Goal: Answer question/provide support

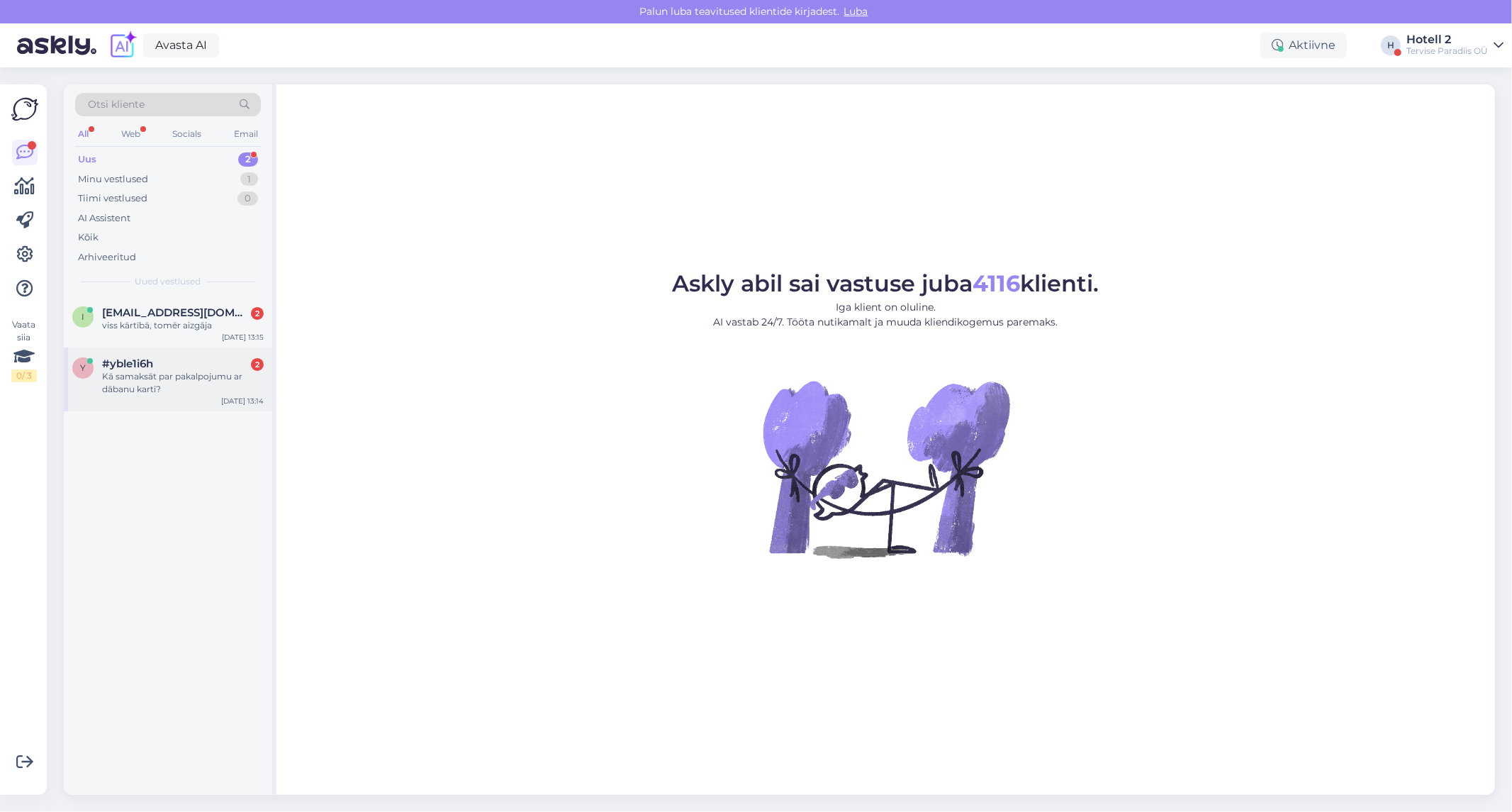
click at [153, 383] on div "Kā samaksāt par pakalpojumu ar dābanu karti?" at bounding box center [182, 383] width 162 height 25
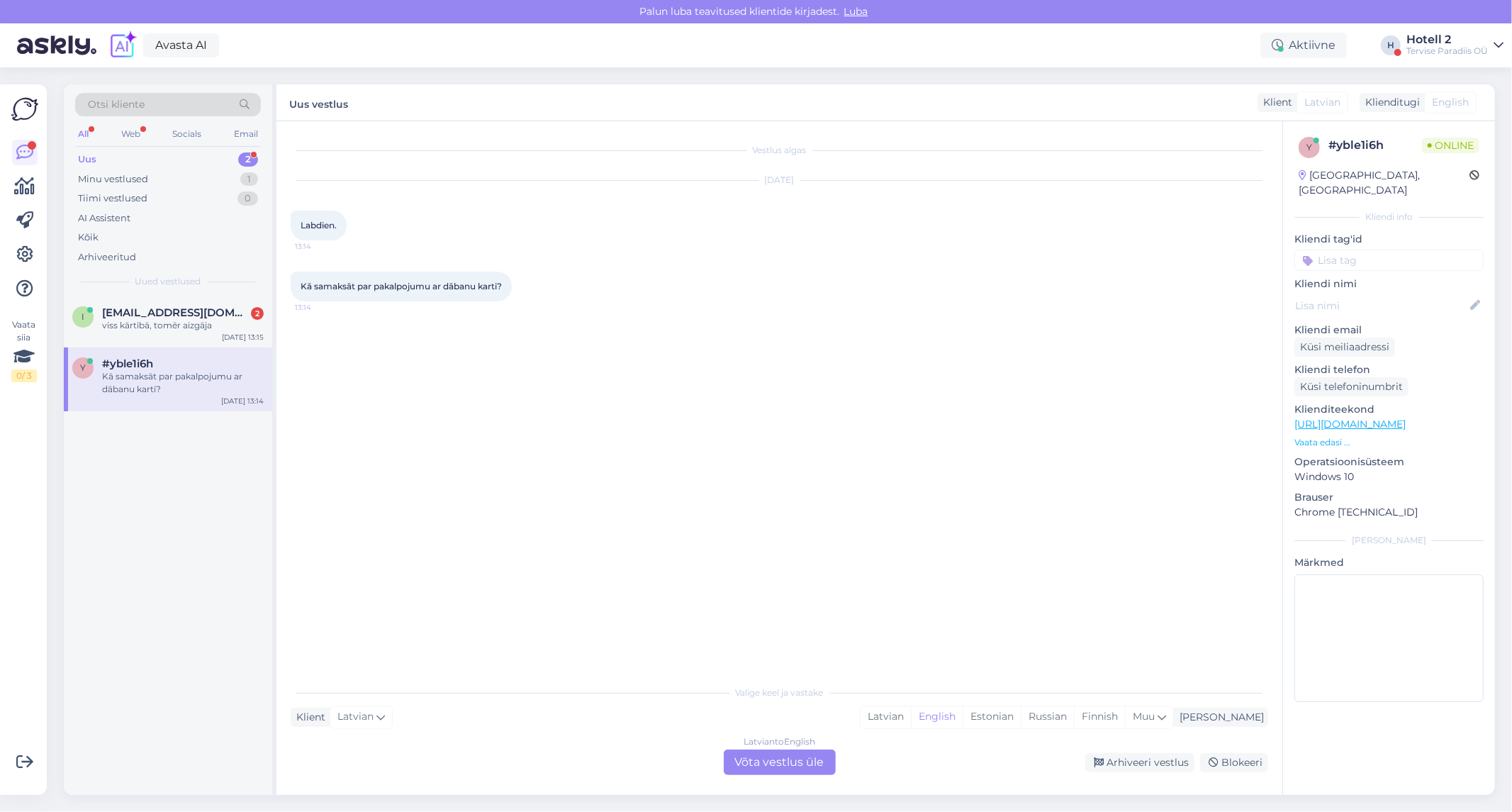
click at [796, 760] on div "Latvian to English Võta vestlus üle" at bounding box center [780, 762] width 112 height 25
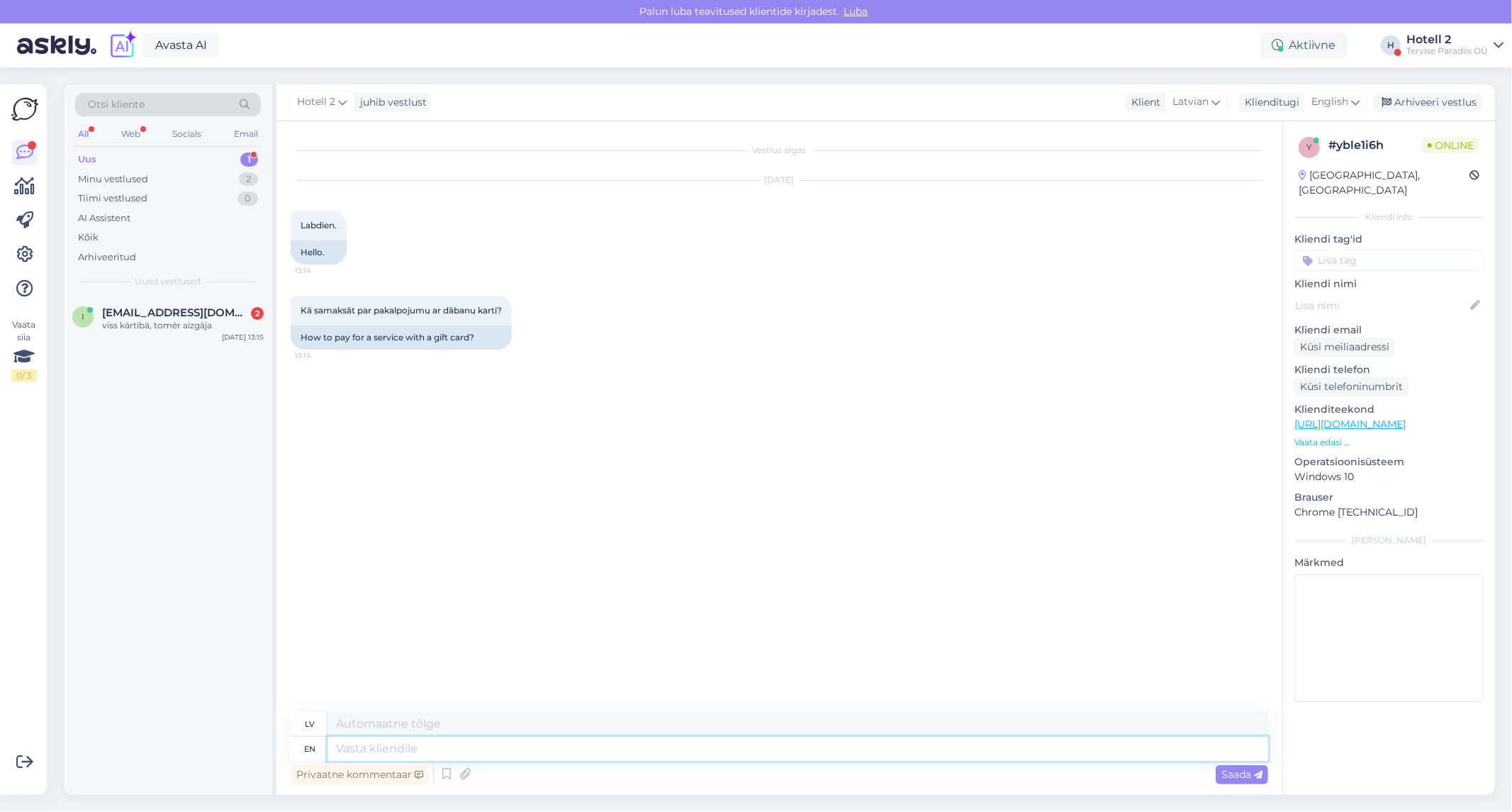
click at [542, 752] on textarea at bounding box center [797, 748] width 941 height 24
click at [1330, 97] on span "English" at bounding box center [1329, 102] width 37 height 16
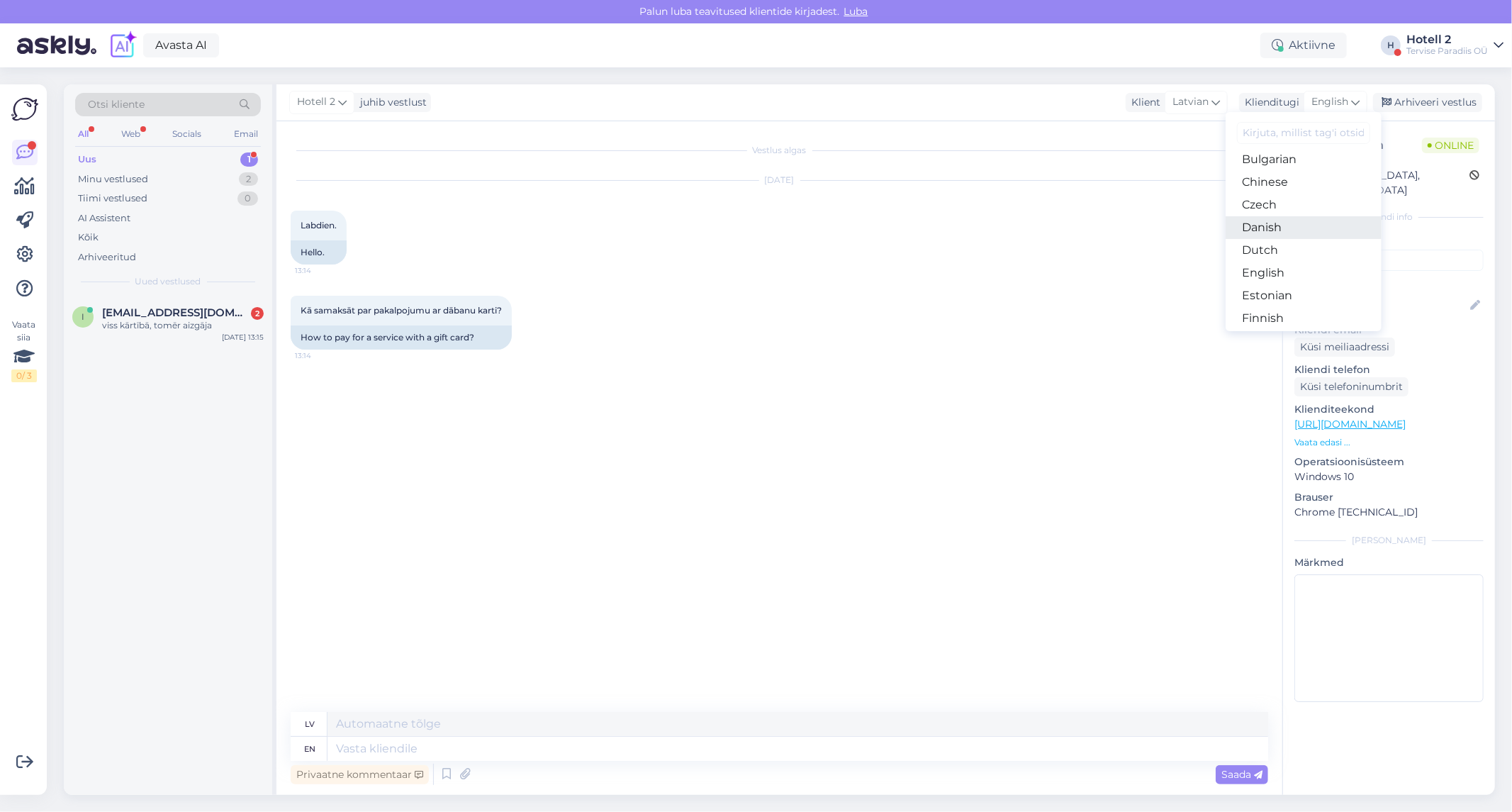
scroll to position [78, 0]
click at [1298, 265] on link "Estonian" at bounding box center [1303, 267] width 156 height 22
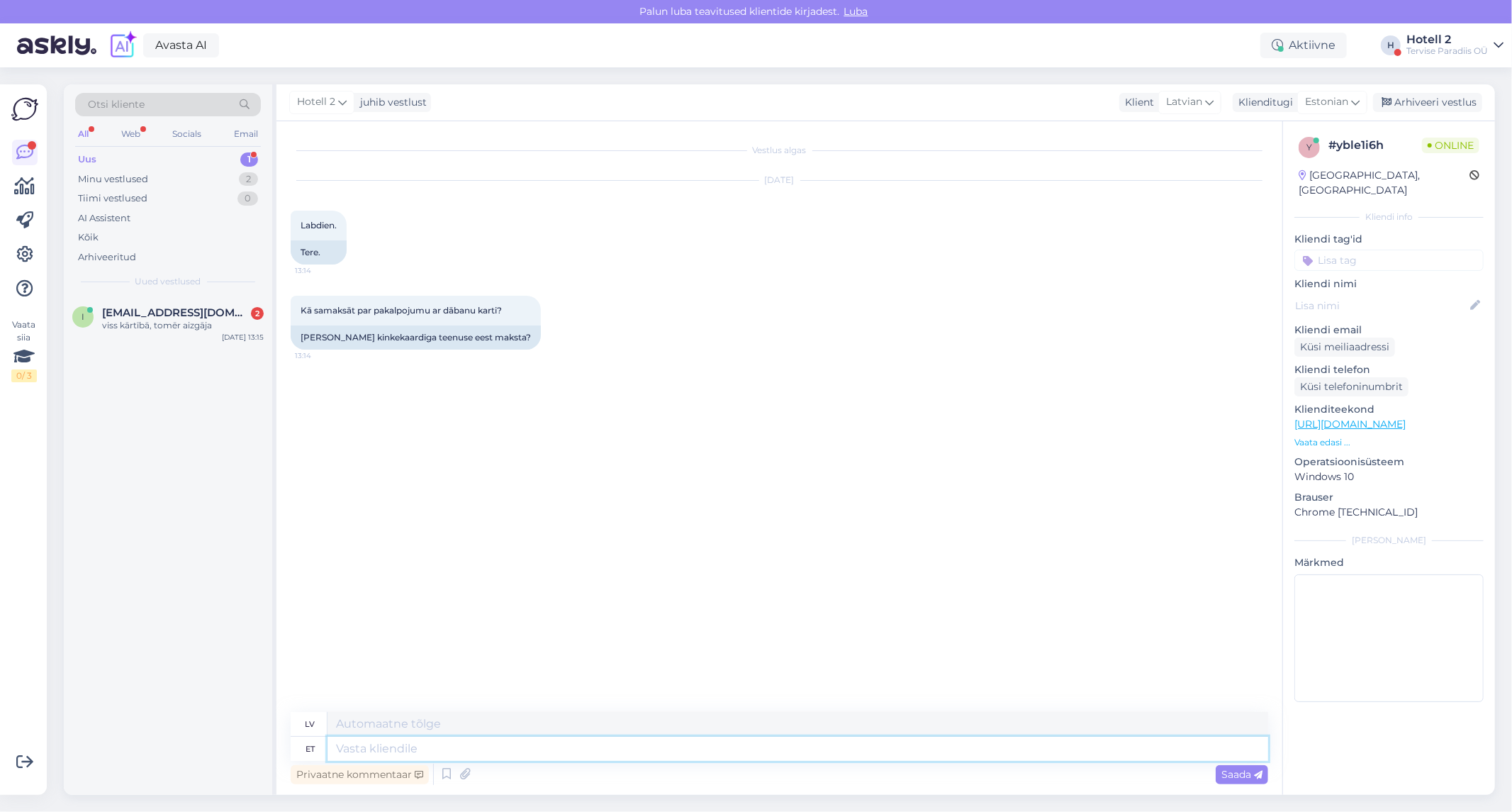
click at [683, 750] on textarea at bounding box center [797, 748] width 941 height 24
type textarea "Tere"
type textarea "Sveiki"
type textarea "Tere!"
type textarea "Sveiki!"
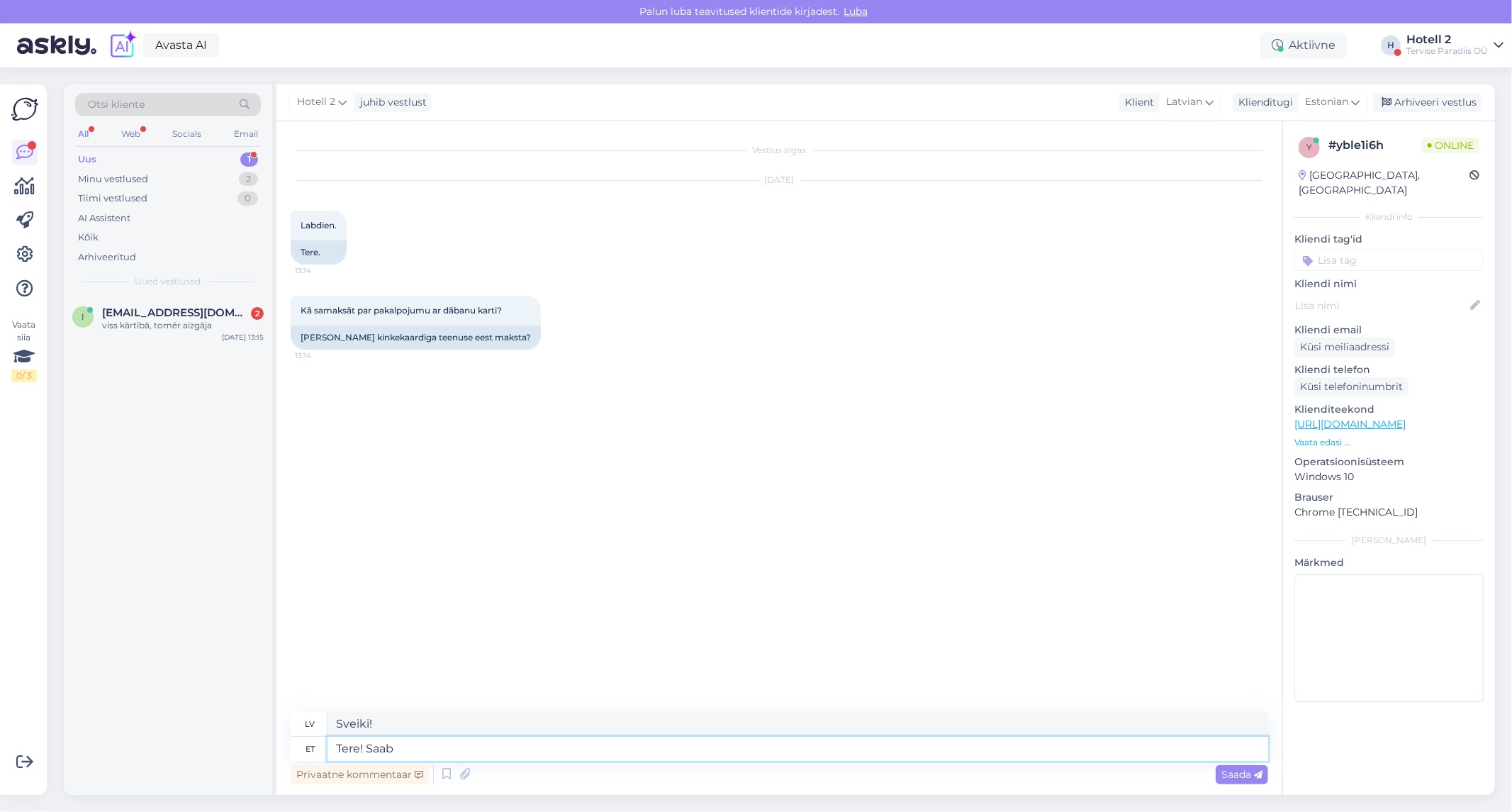
type textarea "Tere! Saab"
type textarea "Sveiki! Jūs varat"
type textarea "Tere! Saab kohapeal"
type textarea "Sveiki! Pieejams uz vietas"
type textarea "Tere! Saab kohapeal tasuda"
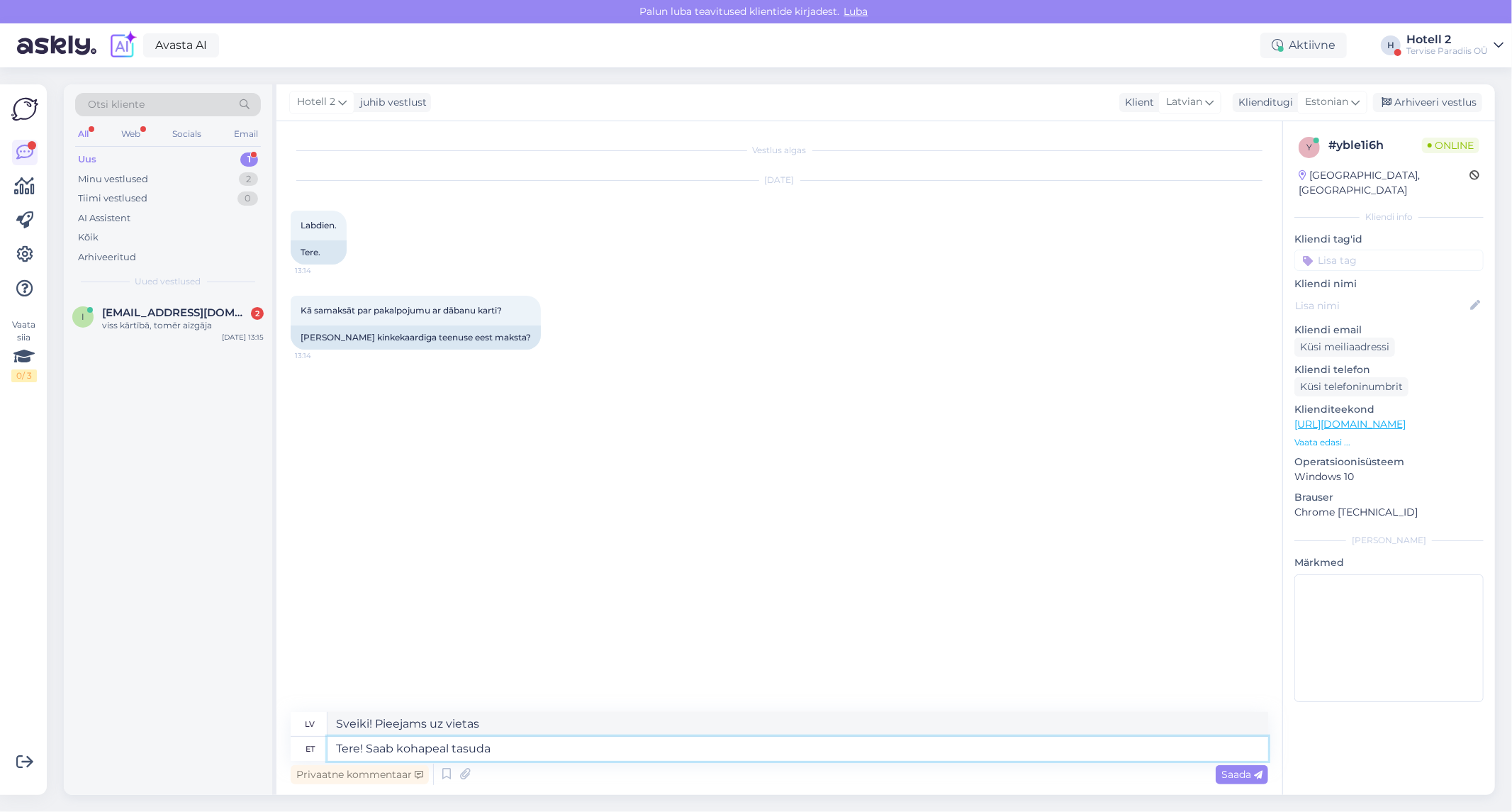
type textarea "Sveiki! Maksāt var uz vietas."
type textarea "Tere! Saab kohapeal tasuda kinkekaardiga"
type textarea "Sveiki! Uz vietas var [DEMOGRAPHIC_DATA] ar dāvanu karti."
type textarea "Tere! Saab kohapeal tasuda kinkekaardiga"
click at [1226, 776] on span "Saada" at bounding box center [1242, 773] width 41 height 13
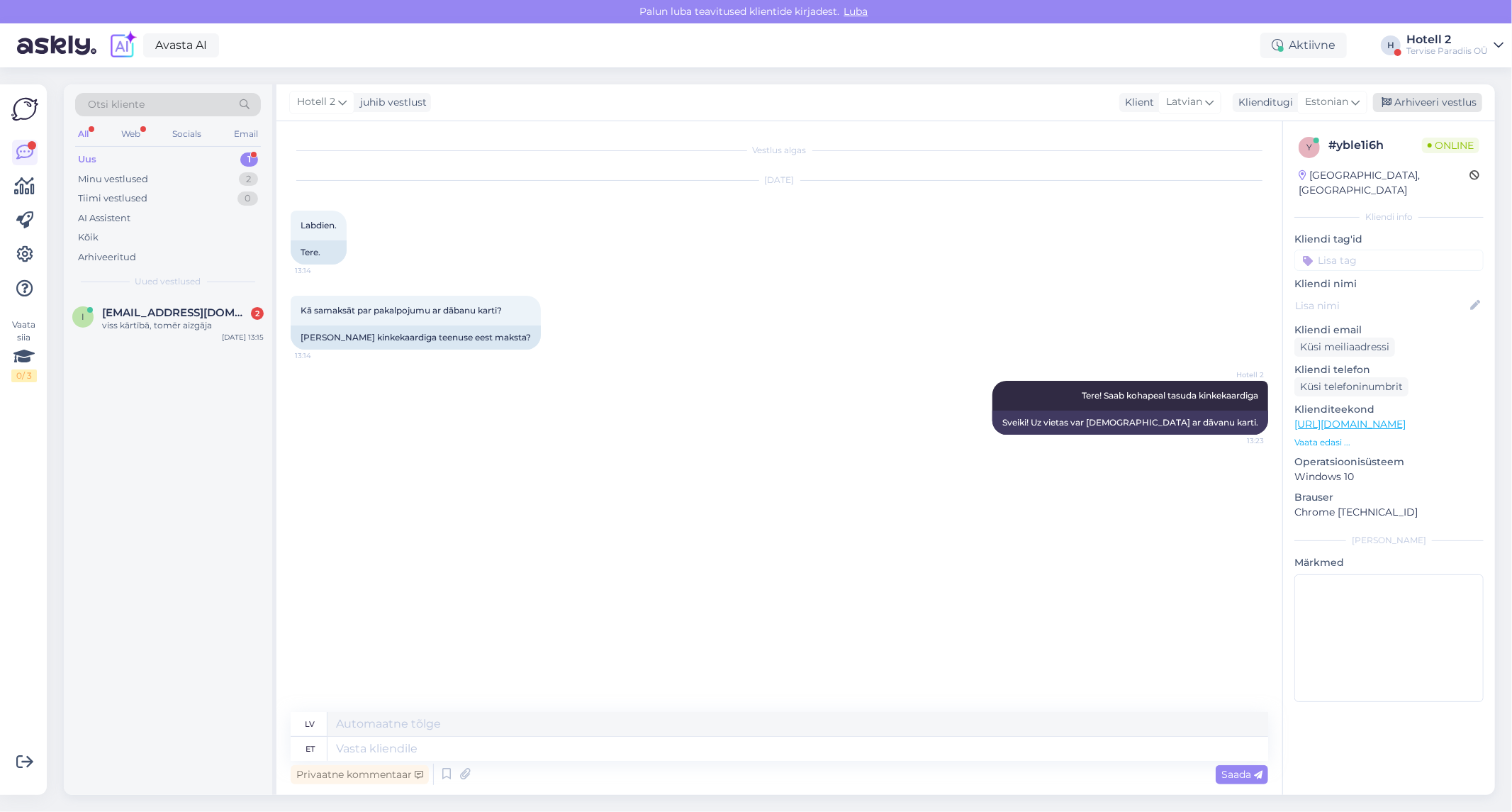
click at [1465, 100] on div "Arhiveeri vestlus" at bounding box center [1427, 103] width 109 height 19
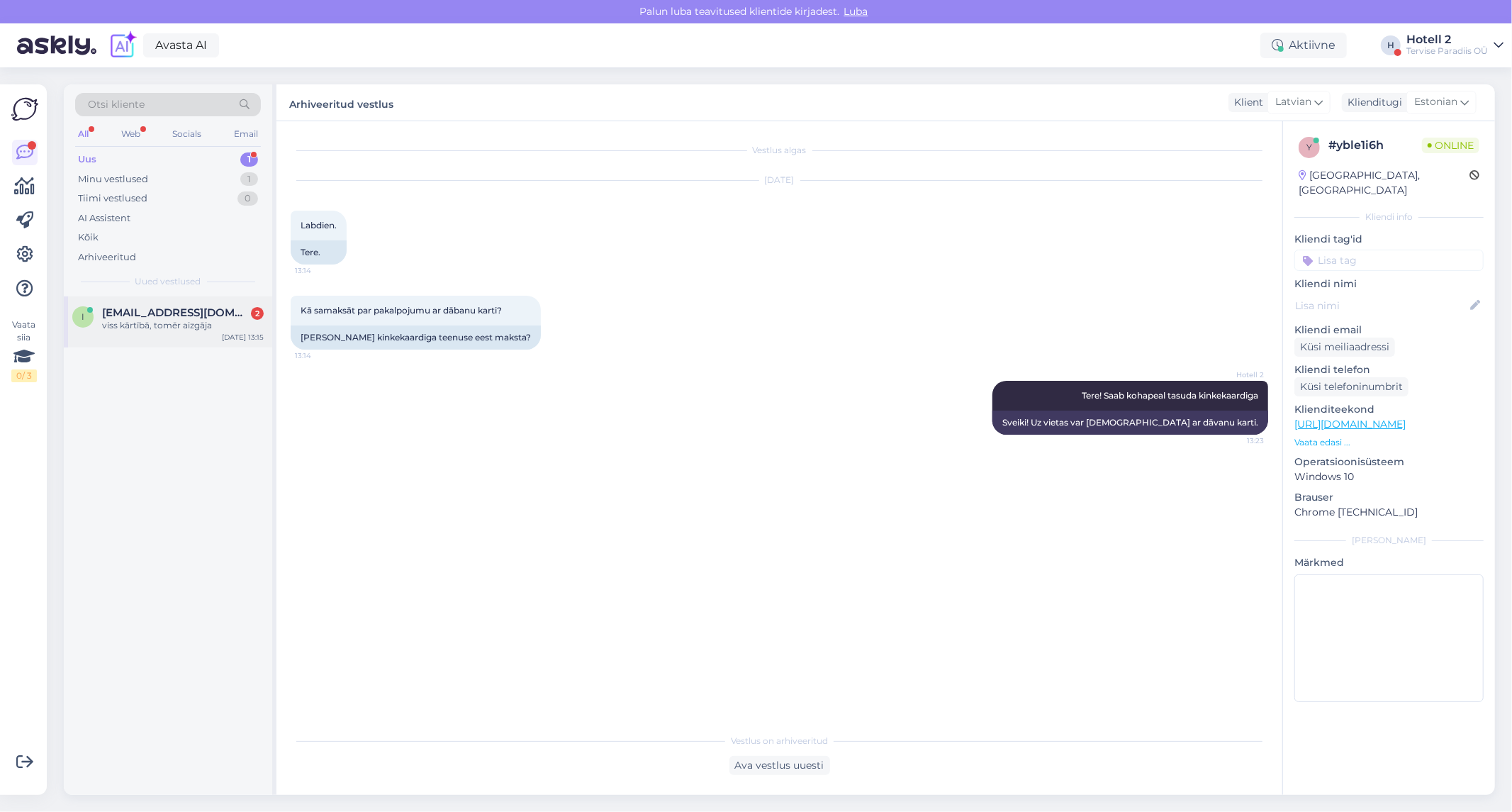
click at [174, 316] on span "[EMAIL_ADDRESS][DOMAIN_NAME]" at bounding box center [175, 312] width 147 height 13
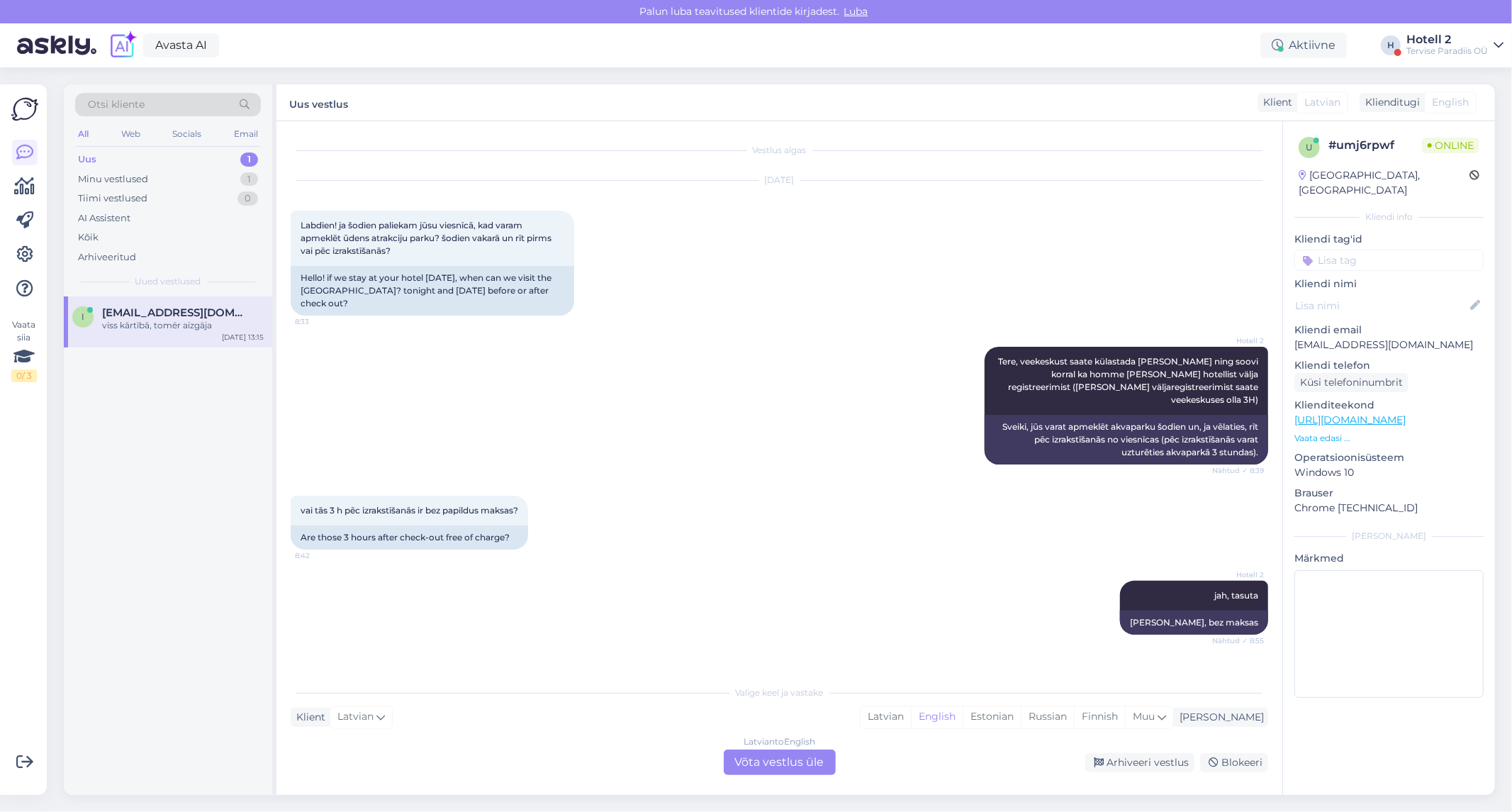
scroll to position [328, 0]
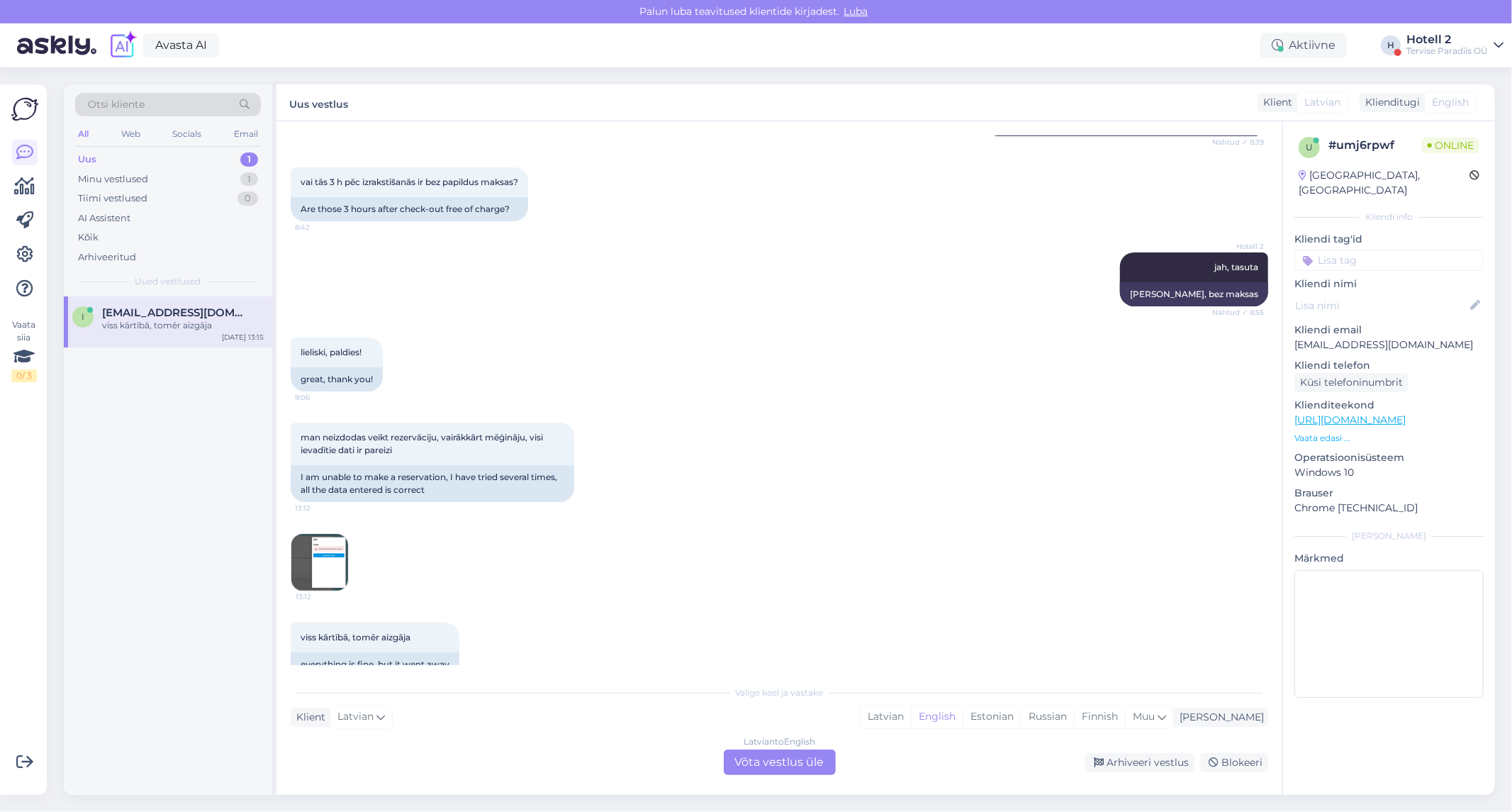
click at [1396, 101] on div "Klienditugi" at bounding box center [1389, 102] width 60 height 15
click at [1118, 174] on div "vai tās 3 h pēc izrakstīšanās ir bez papildus maksas? 8:42 Are those 3 hours af…" at bounding box center [779, 195] width 977 height 85
click at [334, 545] on img at bounding box center [320, 562] width 57 height 57
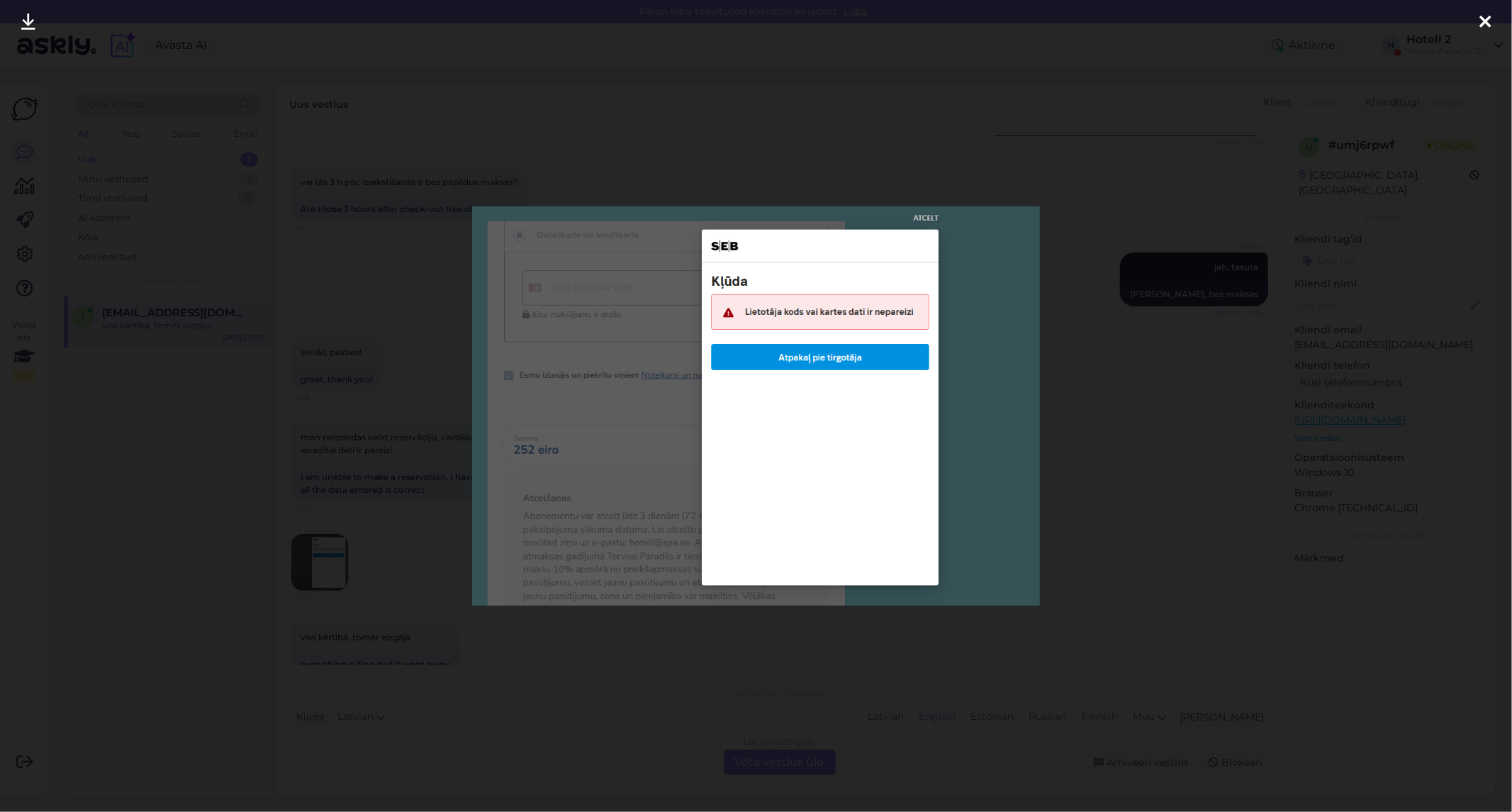
click at [1079, 261] on div at bounding box center [756, 406] width 1512 height 812
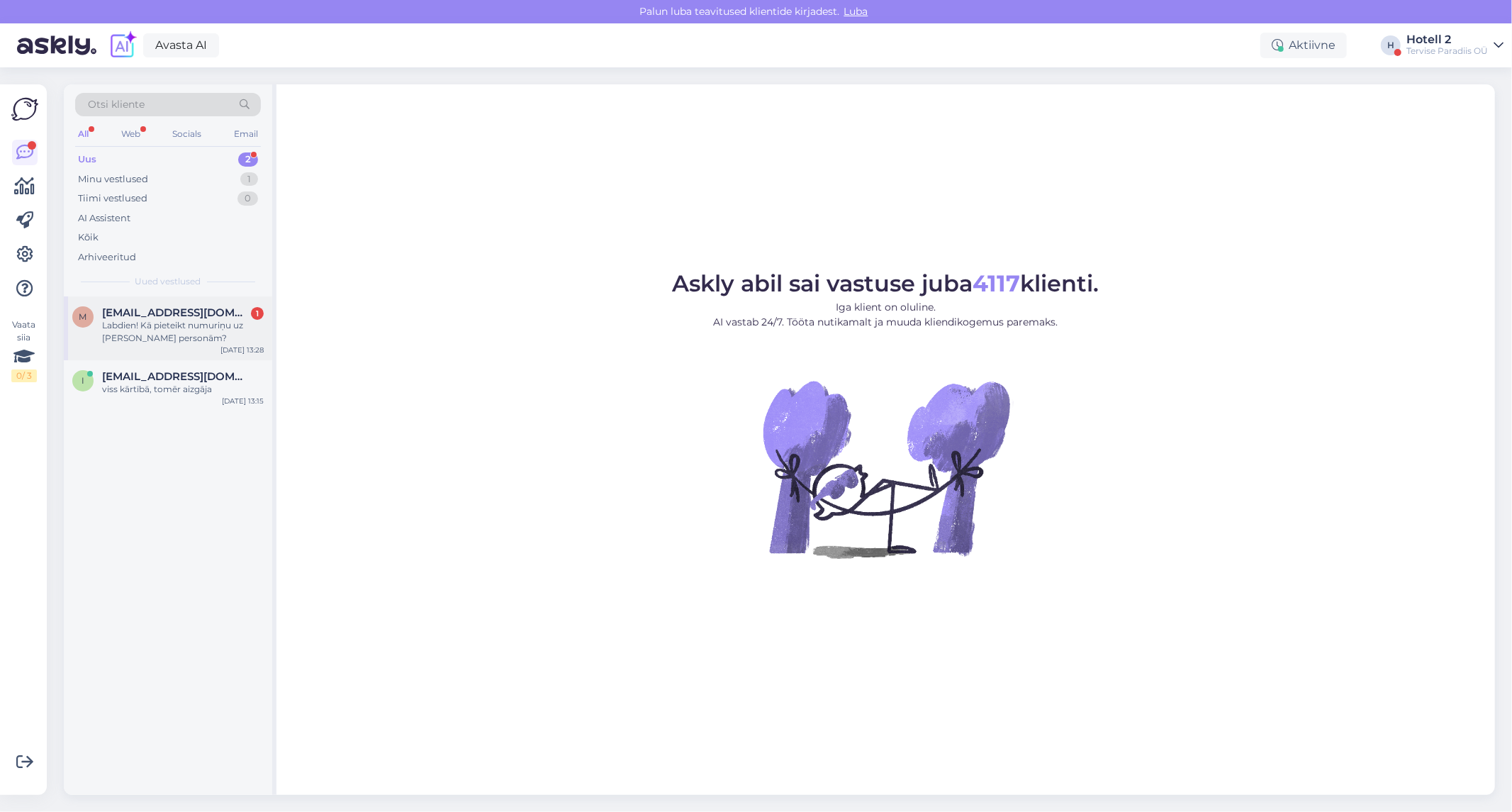
click at [178, 325] on div "Labdien! Kā pieteikt numuriņu uz divām personām?" at bounding box center [182, 331] width 162 height 25
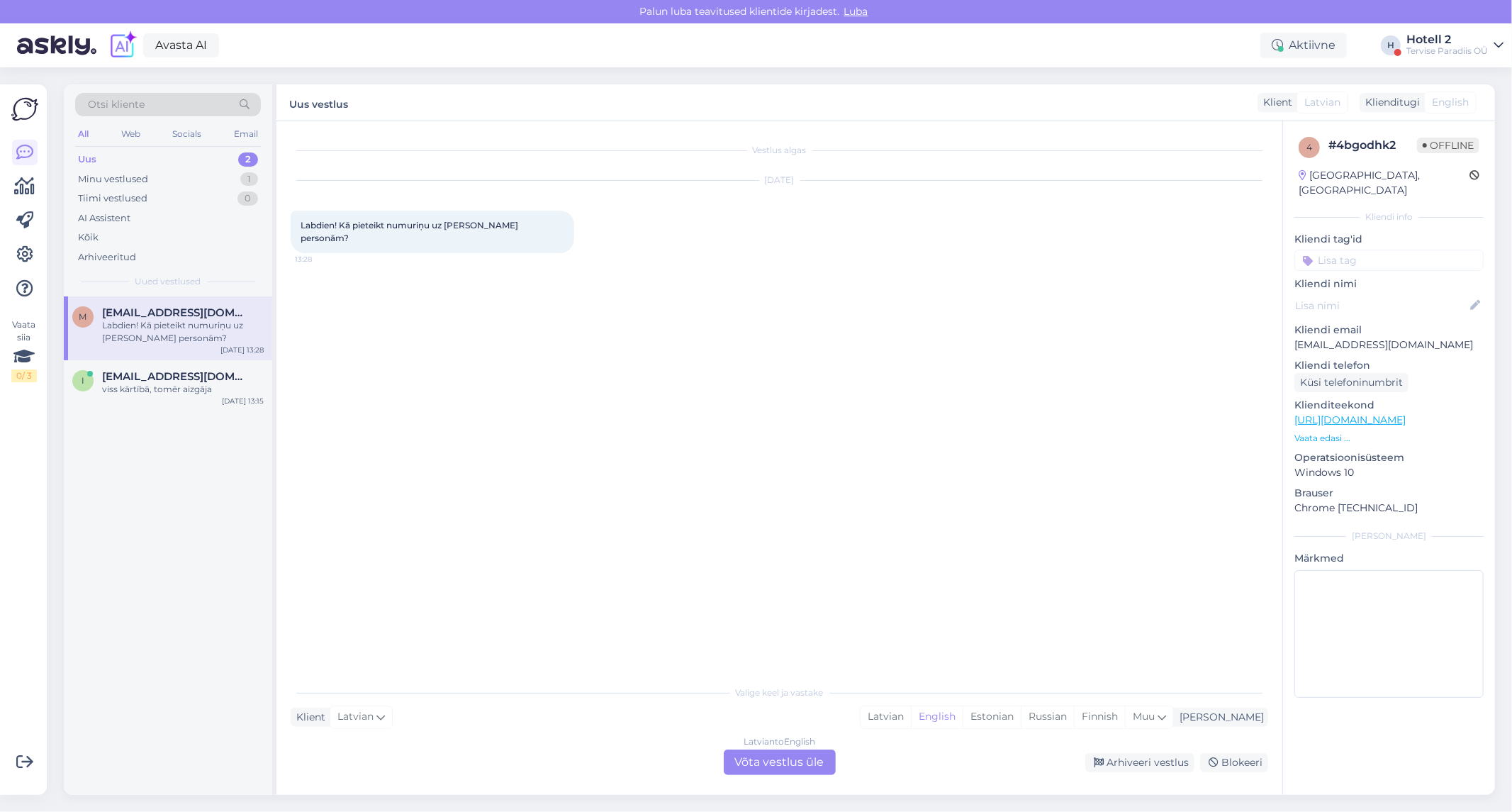
click at [773, 768] on div "Latvian to English Võta vestlus üle" at bounding box center [780, 762] width 112 height 25
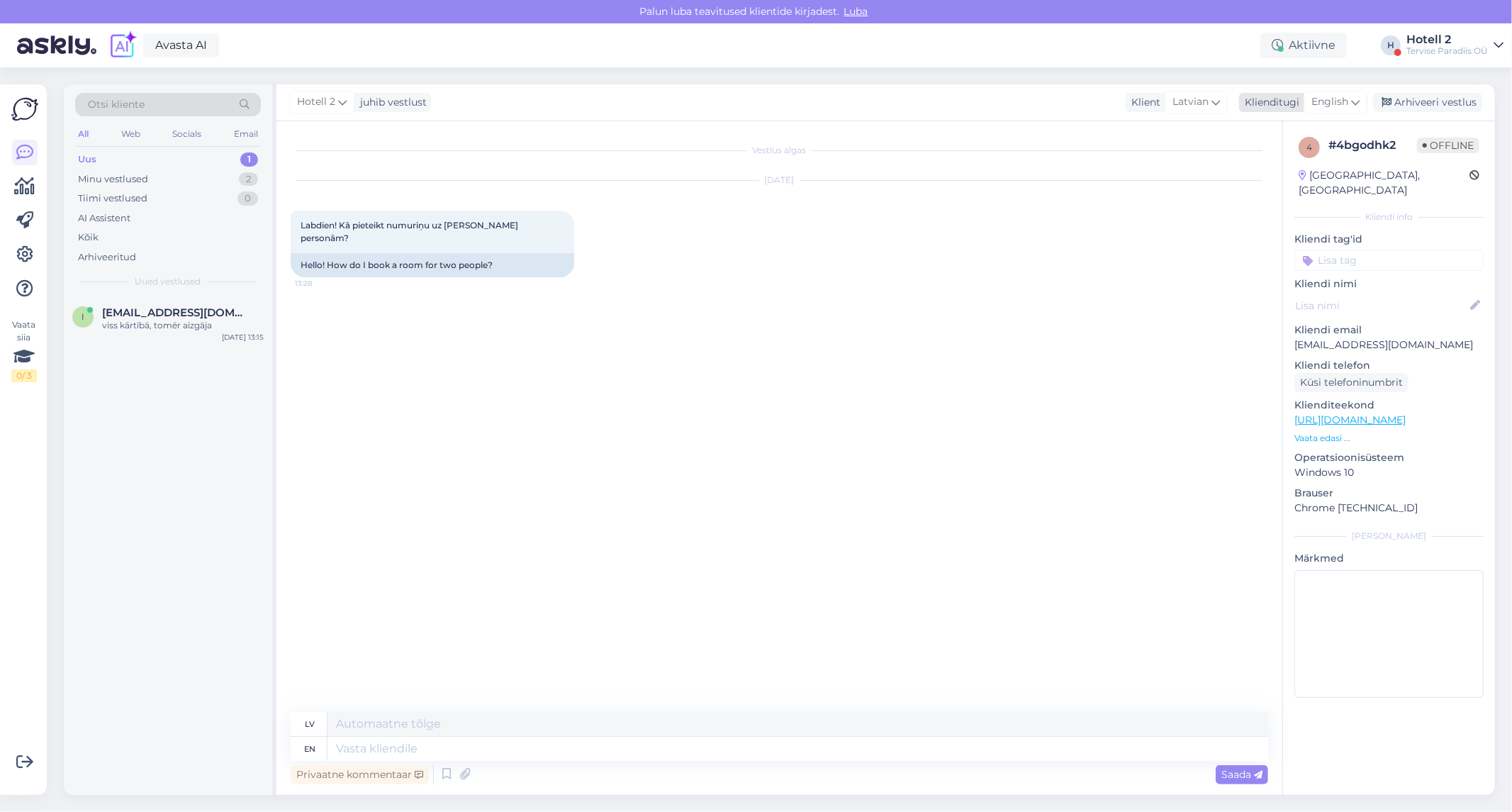
click at [1327, 107] on span "English" at bounding box center [1329, 102] width 37 height 16
click at [1308, 268] on link "Estonian" at bounding box center [1303, 267] width 156 height 22
click at [502, 757] on textarea at bounding box center [797, 748] width 941 height 24
type textarea "Tere!"
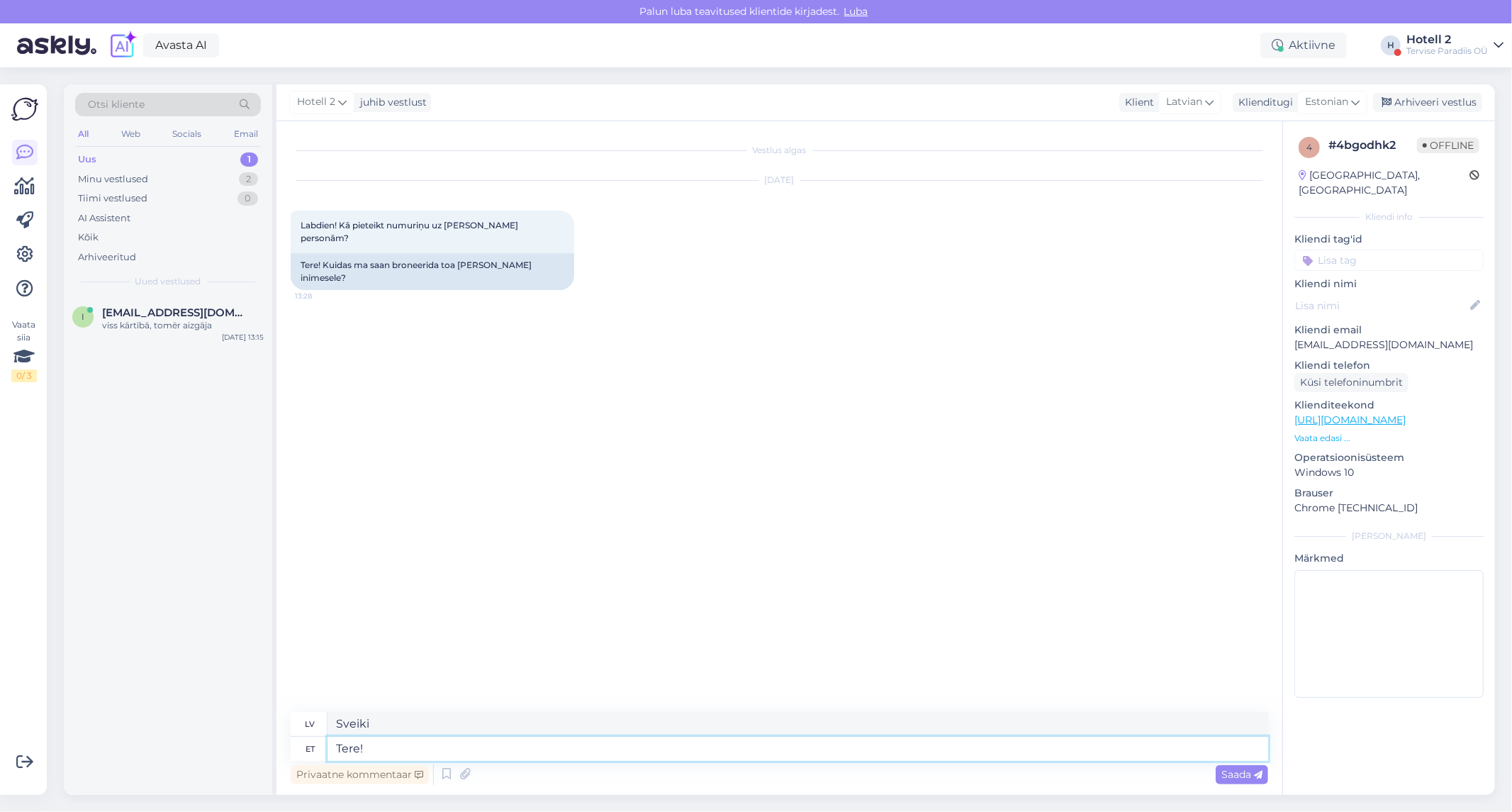
type textarea "Sveiki!"
type textarea "Tere! Te s"
type textarea "Sveiki! Tu"
type textarea "Tere! Te saate s"
type textarea "Sveiki! Jūs varat"
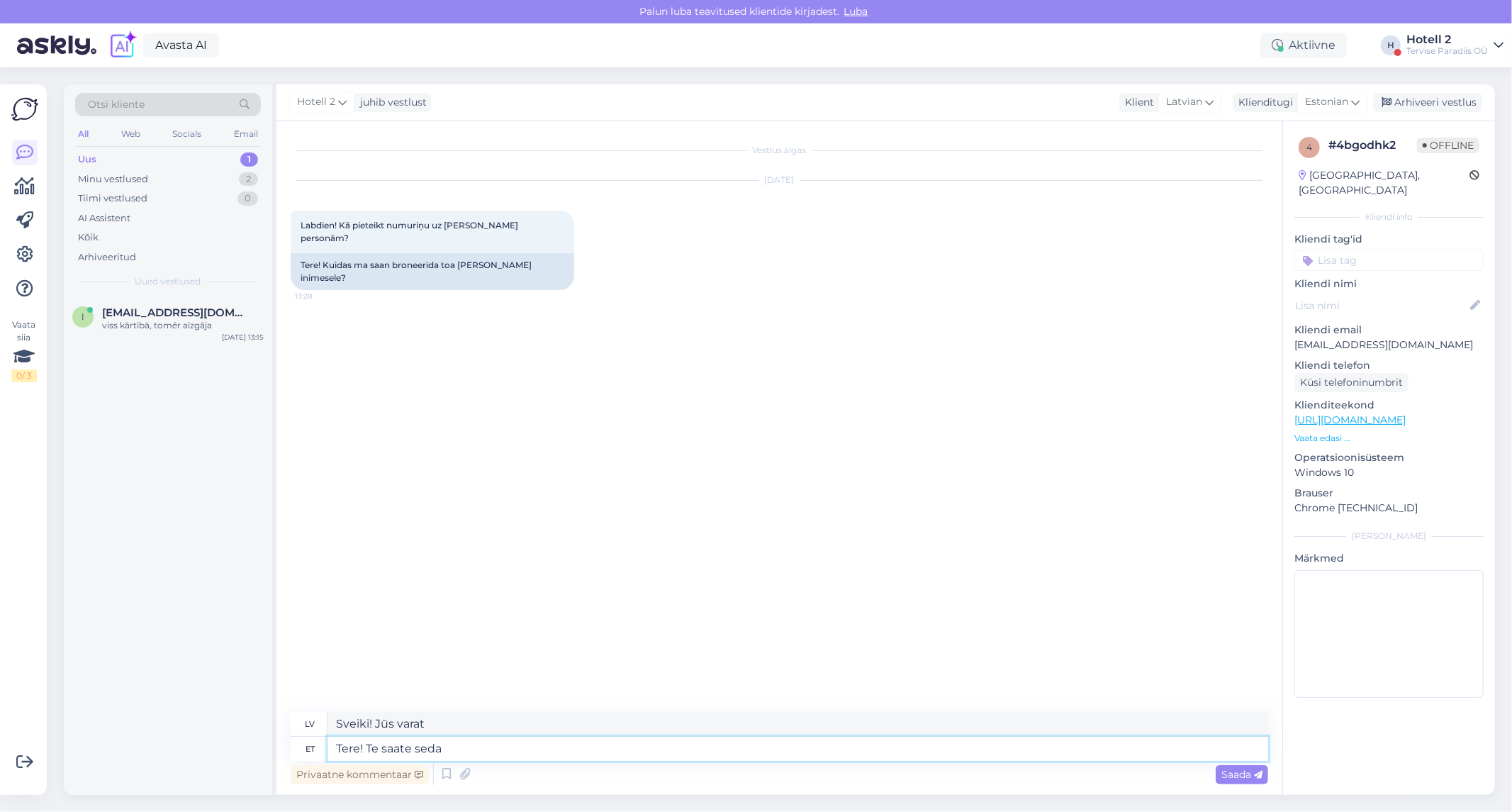
type textarea "Tere! Te saate seda t"
type textarea "Sveiki! Tu to vari izdarīt."
type textarea "Tere! Te saate seda teha"
type textarea "Sveiki! To var izdarīt."
type textarea "Tere! Te saate seda teha meie k"
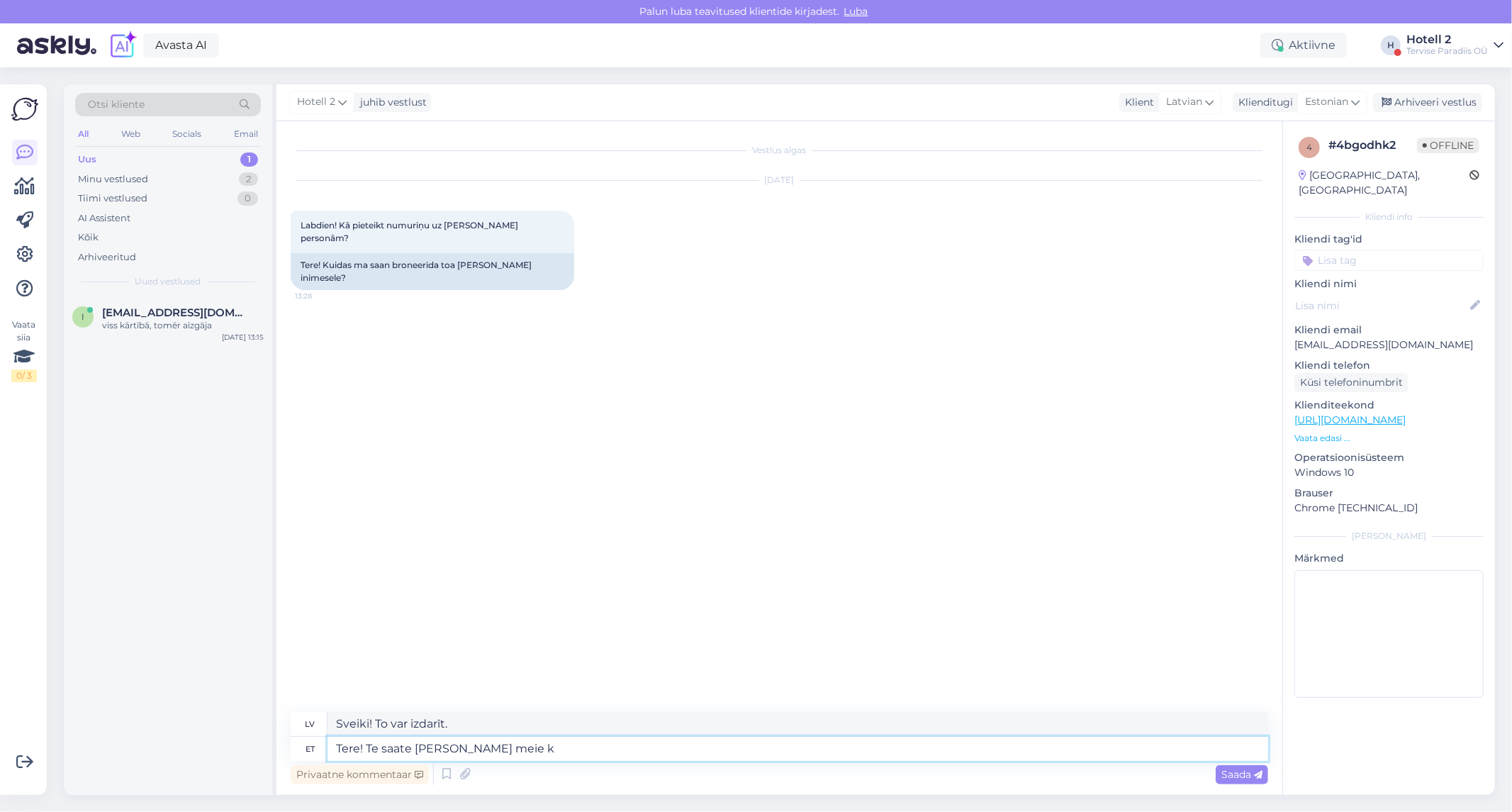
type textarea "Sveiki! To var izdarīt kopā ar mums"
type textarea "Tere! Te saate seda teha meie kodulehel o"
type textarea "Sveiki! To var izdarīt mūsu tīmekļa vietnē."
type textarea "Tere! Te saate seda teha meie kodulehel online br"
type textarea "Sveiki! To var izdarīt tiešsaistē mūsu tīmekļa vietnē."
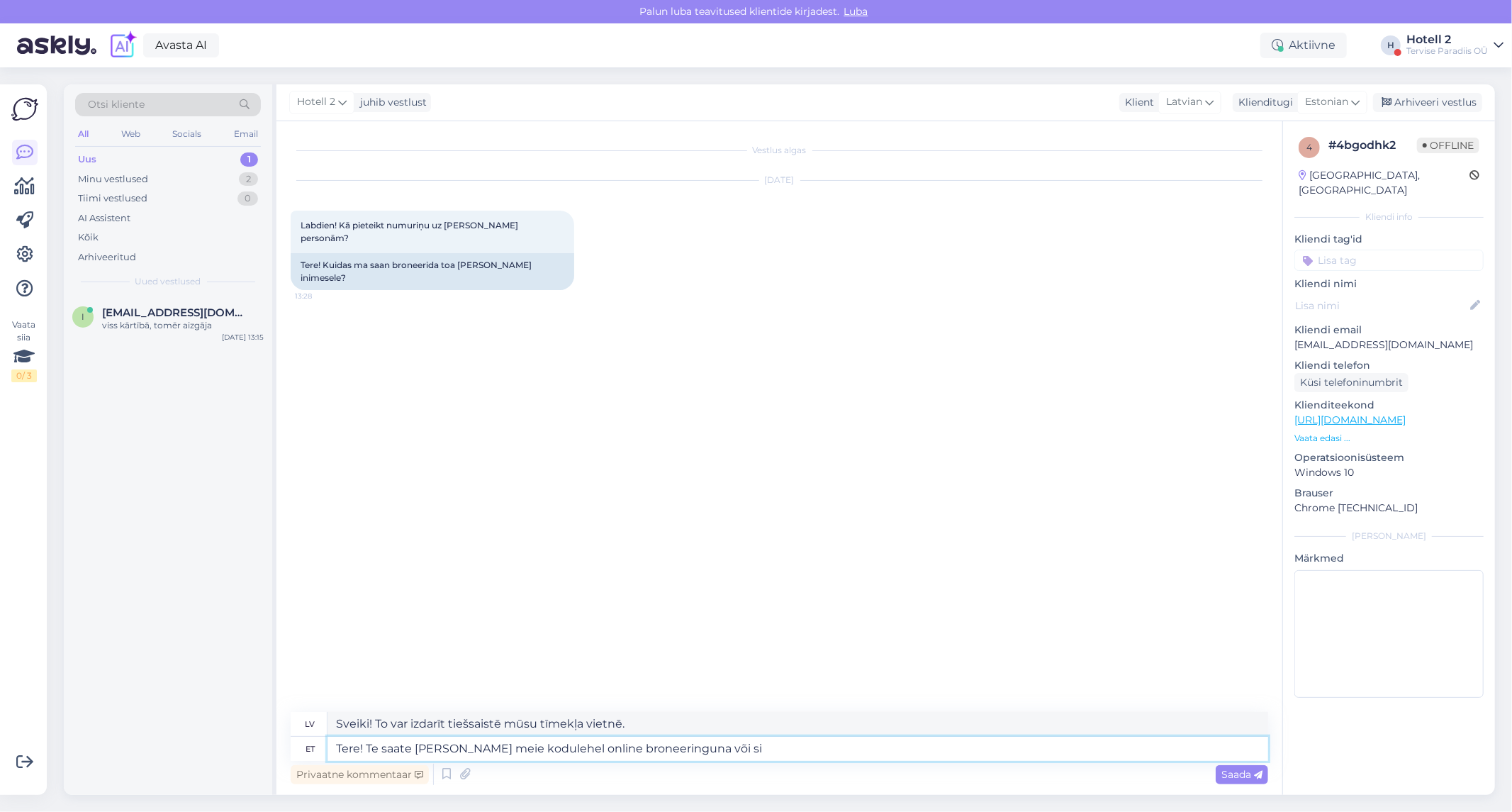
type textarea "Tere! Te saate seda teha meie kodulehel online broneeringuna või sii"
type textarea "Sveiki! To var izdarīt mūsu tīmekļa vietnē, veicot tiešsaistes rezervāciju vai"
type textarea "Tere! Te saate seda teha meie kodulehel online broneeringuna või siis kirjutade…"
type textarea "Sveiki! To var izdarīt mūsu tīmekļa vietnē, veicot tiešsaistes rezervāciju vai …"
type textarea "Tere! Te saate seda teha meie kodulehel online broneeringuna või siis kirjutade…"
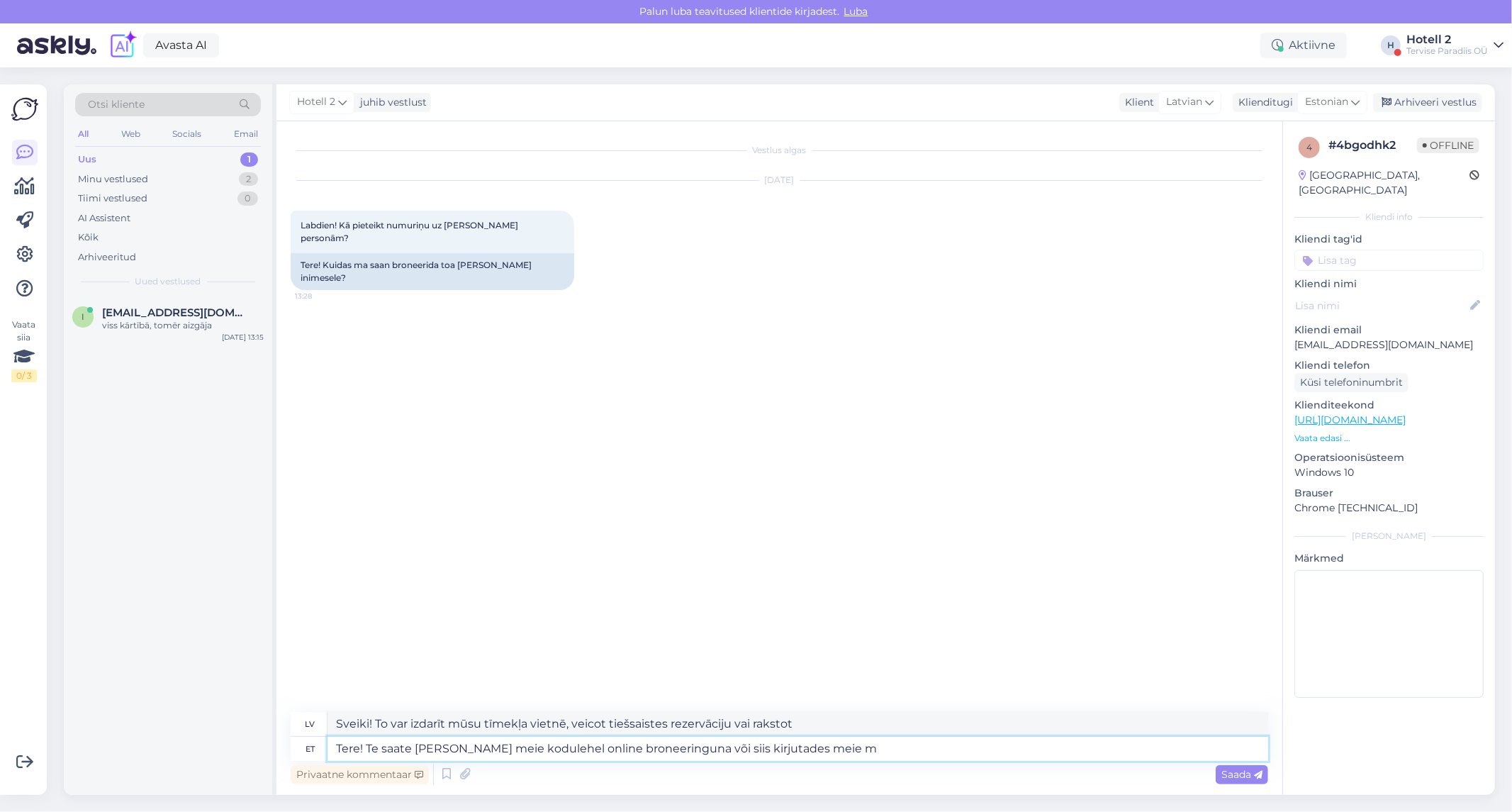
type textarea "Sveiki! To var izdarīt mūsu tīmekļa vietnē, veicot tiešsaistes rezervāciju, vai…"
type textarea "Tere! Te saate seda teha meie kodulehel online broneeringuna või siis kirjutade…"
type textarea "Sveiki! To var izdarīt, veicot tiešsaistes rezervāciju mūsu tīmekļa vietnē vai …"
type textarea "Tere! Te saate seda teha meie kodulehel online broneeringuna või siis kirjutade…"
type textarea "Sveiki! To var izdarīt mūsu tīmekļa vietnē, veicot tiešsaistes rezervāciju, vai…"
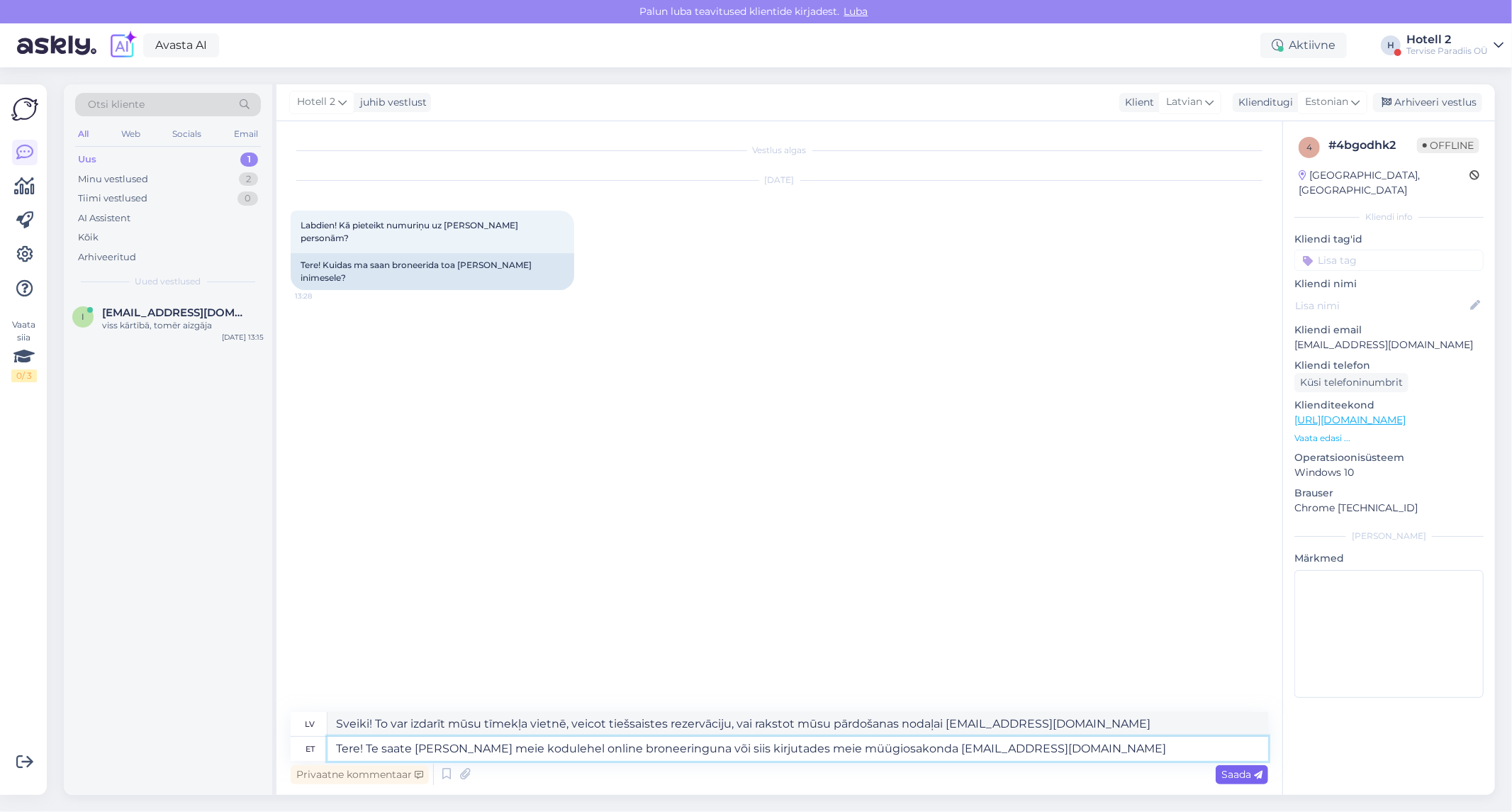
type textarea "Tere! Te saate seda teha meie kodulehel online broneeringuna või siis kirjutade…"
click at [1237, 775] on span "Saada" at bounding box center [1242, 773] width 41 height 13
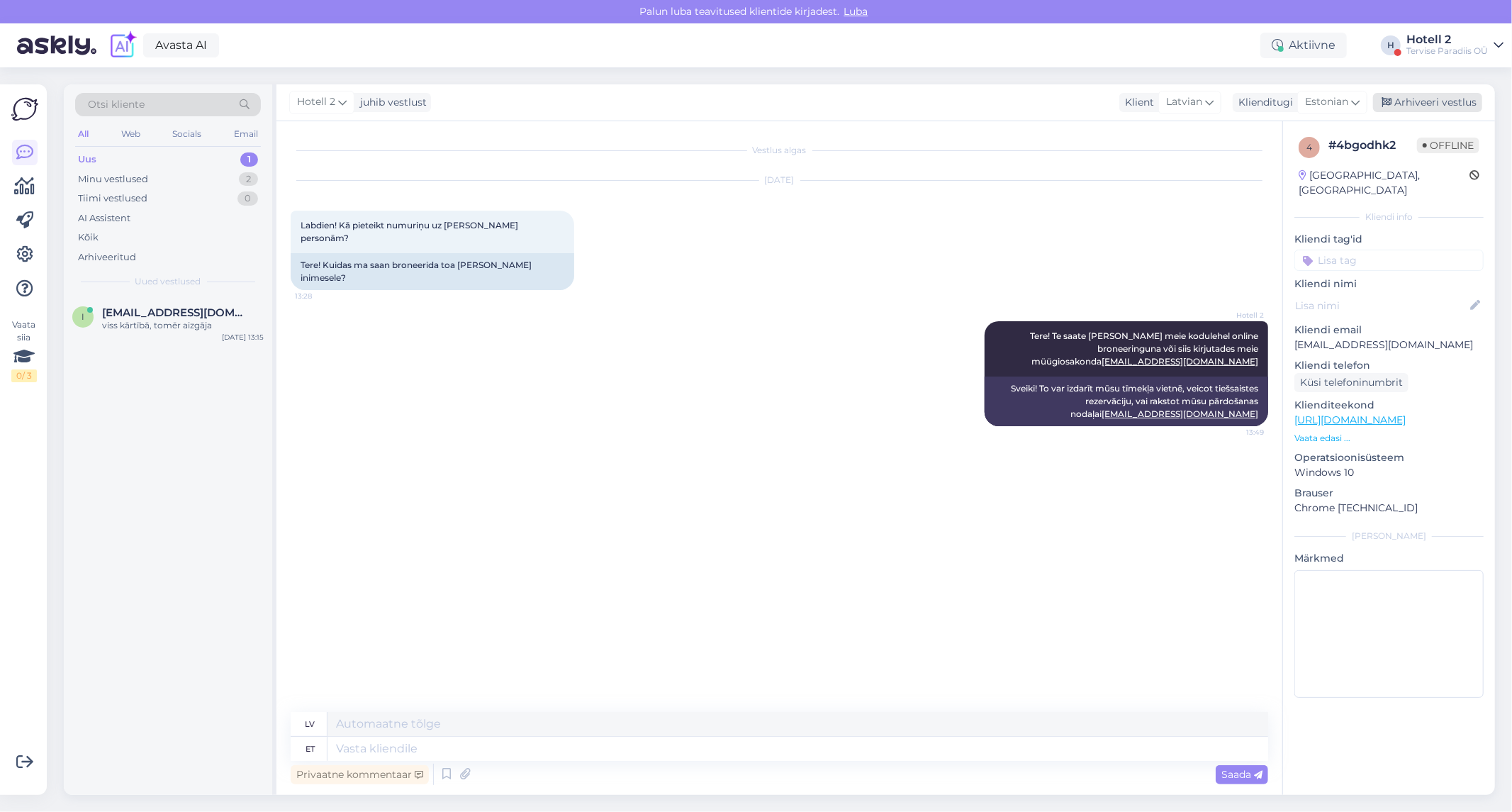
click at [1440, 94] on div "Arhiveeri vestlus" at bounding box center [1427, 103] width 109 height 19
